Goal: Information Seeking & Learning: Understand process/instructions

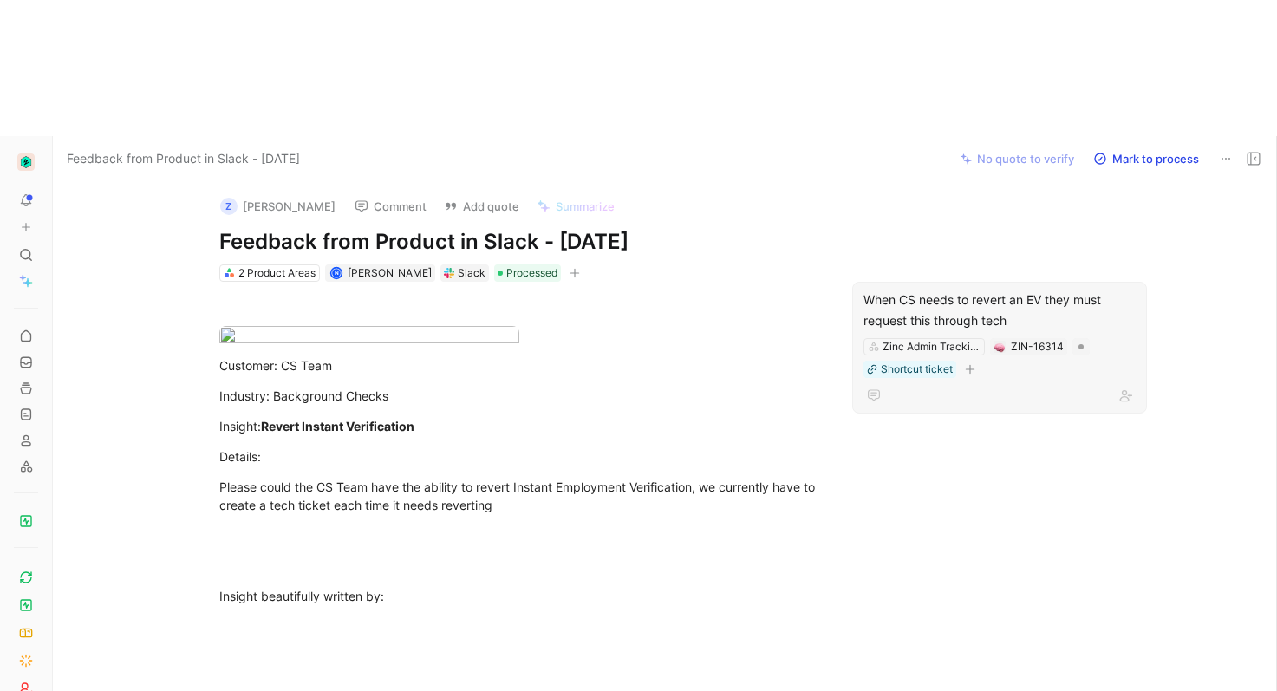
click at [930, 290] on div "When CS needs to revert an EV they must request this through tech" at bounding box center [999, 311] width 272 height 42
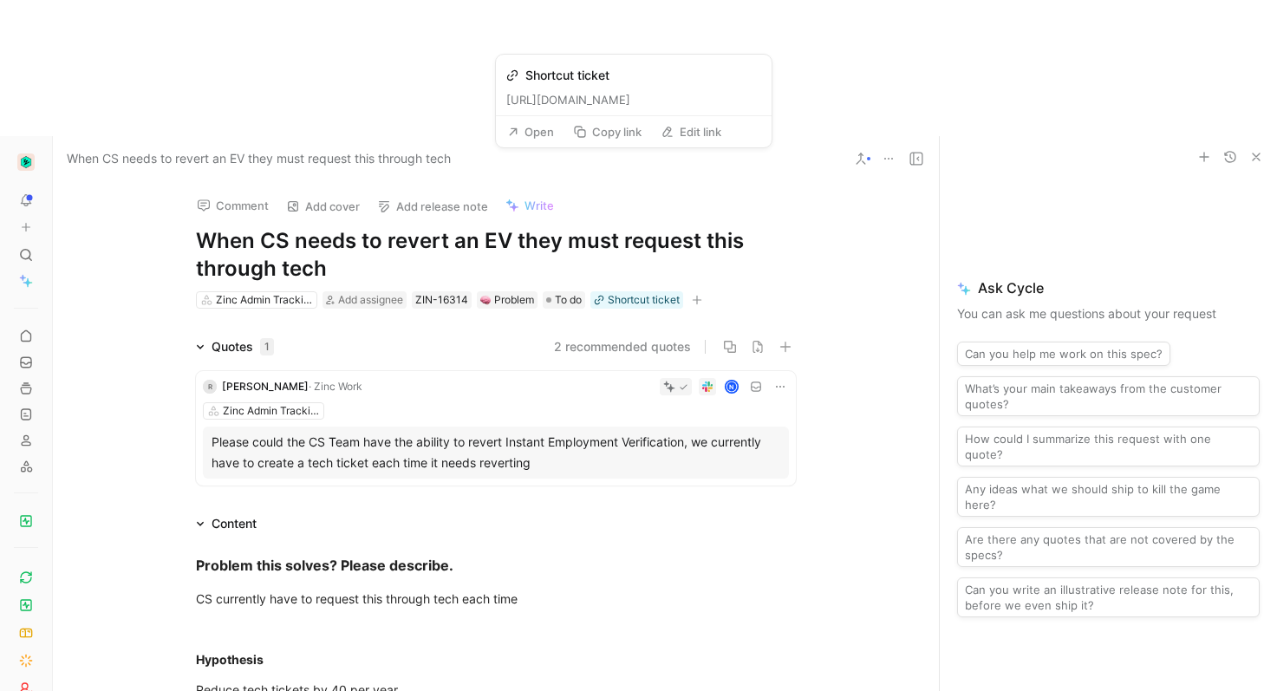
click at [539, 131] on button "Open" at bounding box center [530, 132] width 62 height 24
